Goal: Task Accomplishment & Management: Use online tool/utility

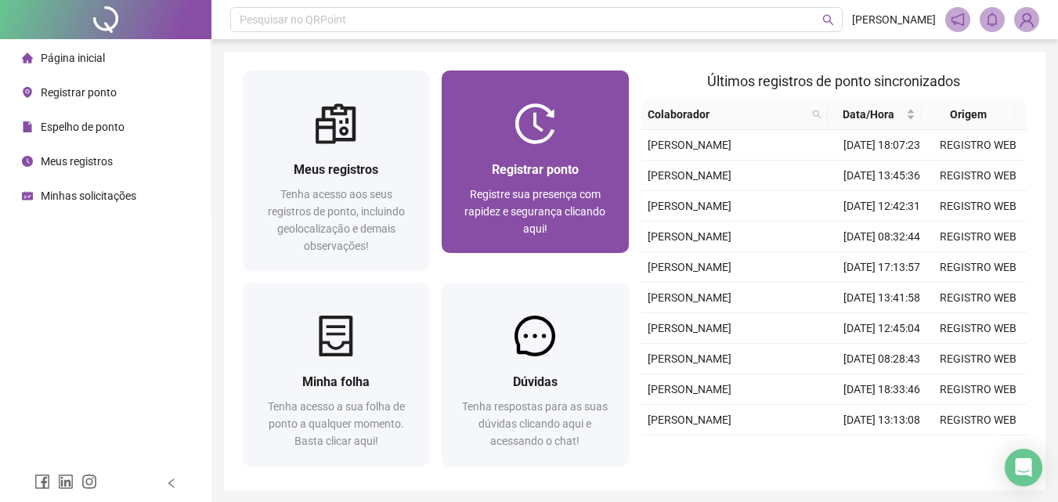
click at [521, 175] on span "Registrar ponto" at bounding box center [535, 169] width 87 height 15
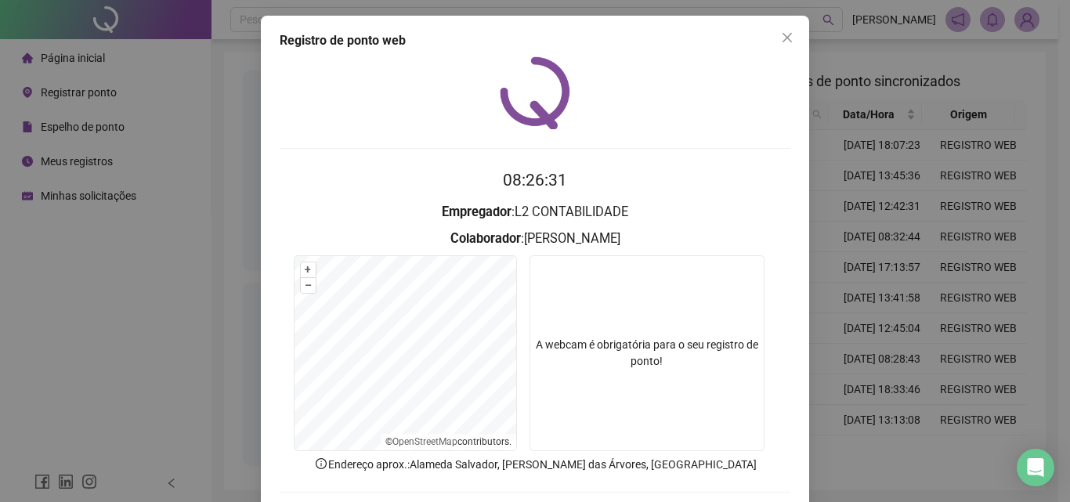
scroll to position [75, 0]
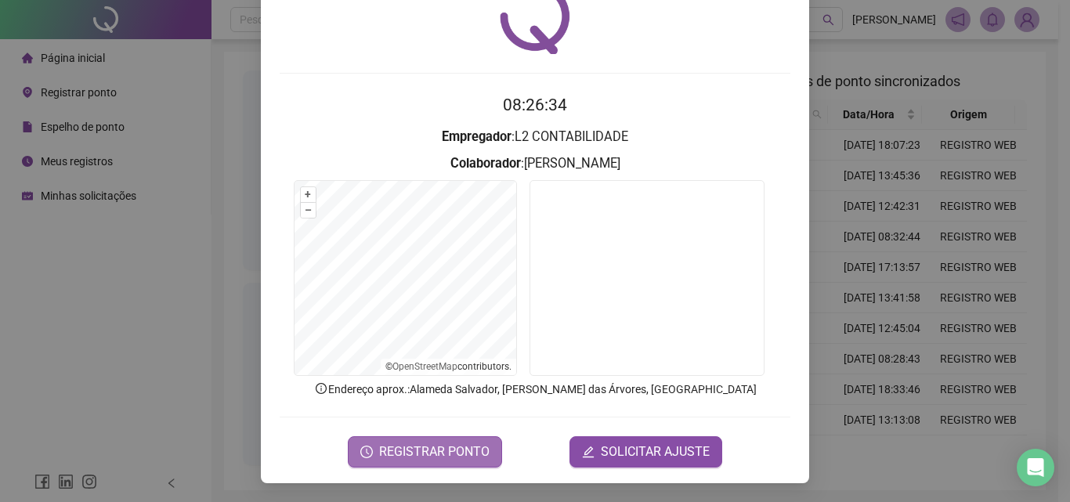
click at [407, 442] on span "REGISTRAR PONTO" at bounding box center [434, 451] width 110 height 19
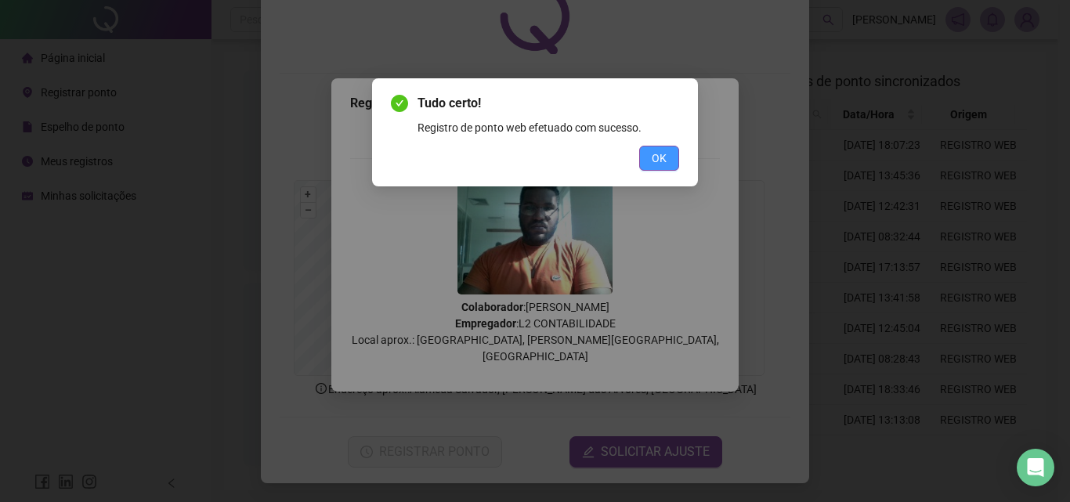
click at [661, 161] on span "OK" at bounding box center [658, 158] width 15 height 17
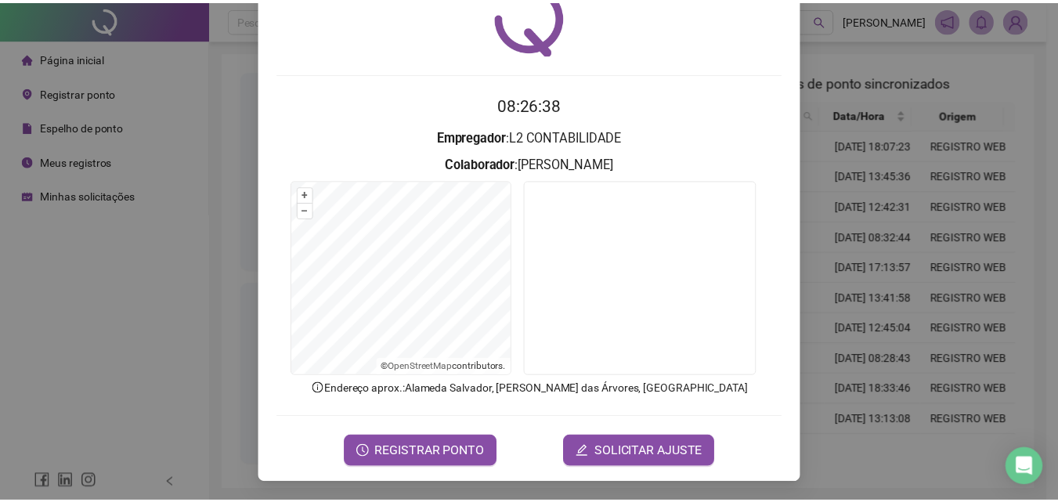
scroll to position [0, 0]
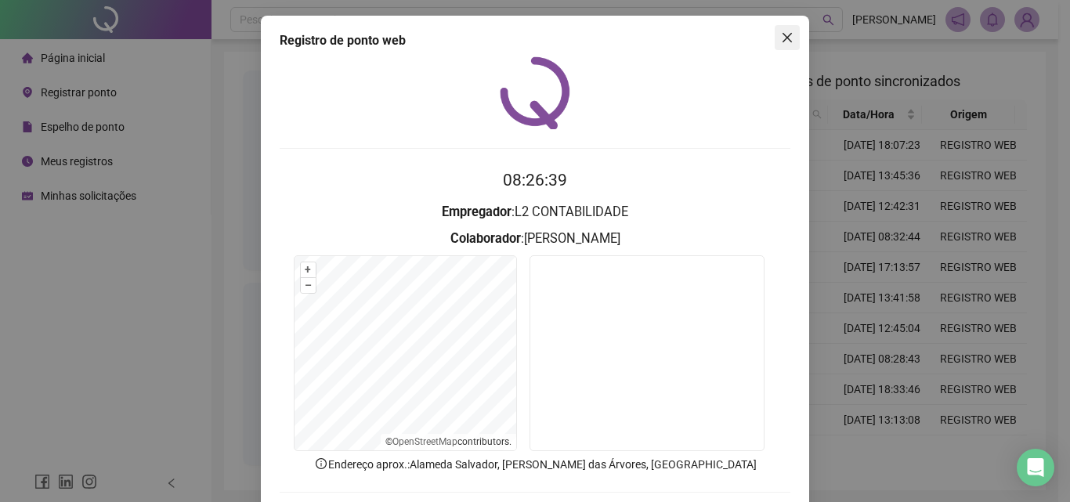
click at [781, 38] on icon "close" at bounding box center [787, 37] width 13 height 13
